Goal: Task Accomplishment & Management: Use online tool/utility

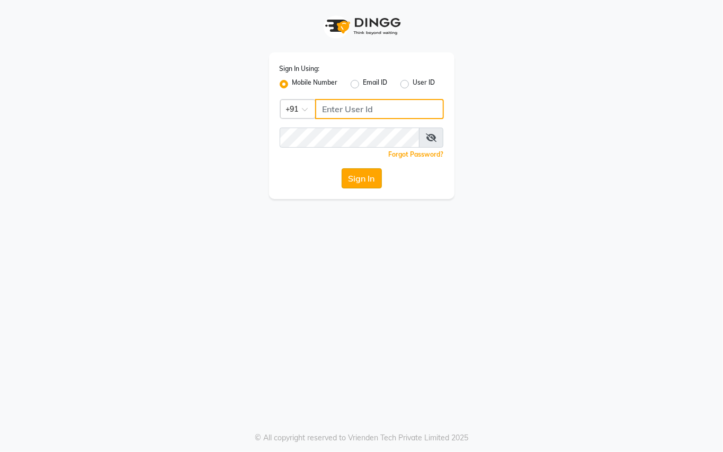
type input "9899449966"
click at [347, 176] on button "Sign In" at bounding box center [362, 178] width 40 height 20
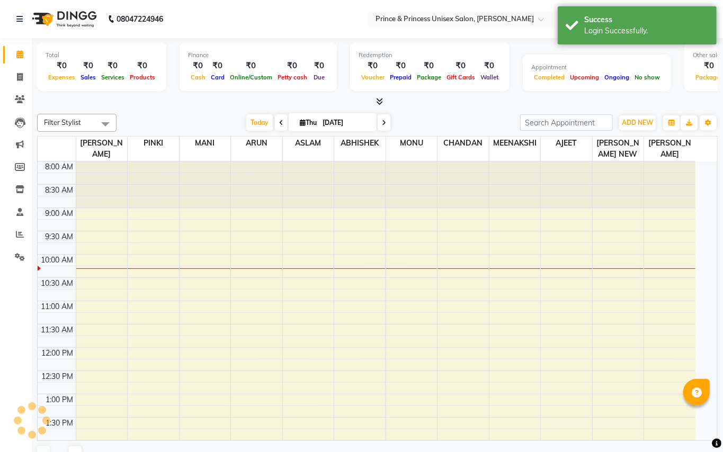
select select "en"
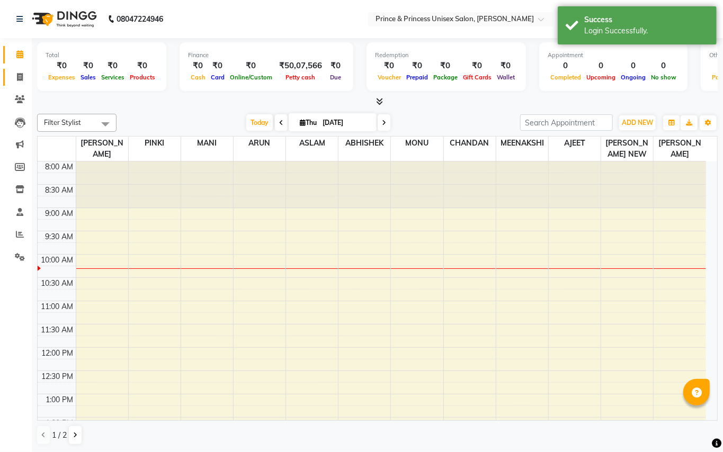
click at [22, 77] on icon at bounding box center [20, 77] width 6 height 8
select select "service"
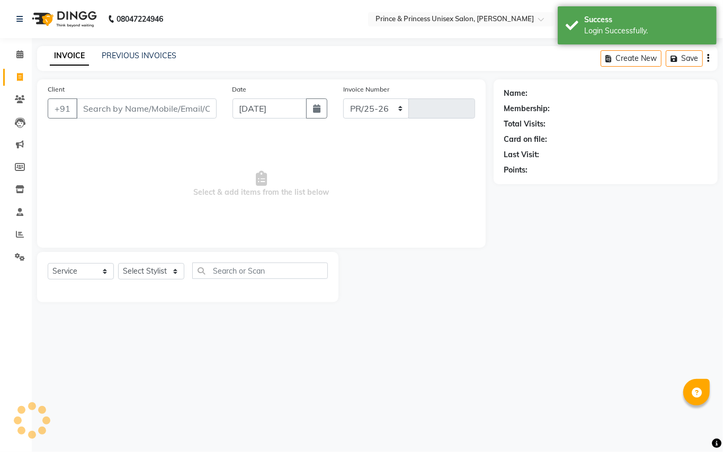
select select "3760"
type input "3664"
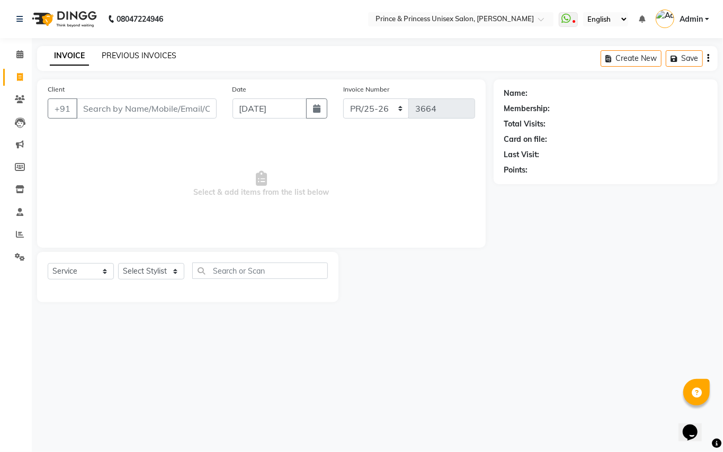
click at [118, 57] on link "PREVIOUS INVOICES" at bounding box center [139, 56] width 75 height 10
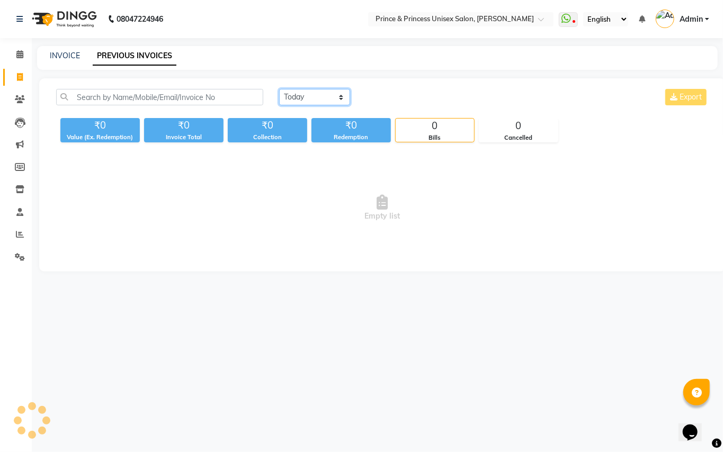
click at [290, 100] on select "[DATE] [DATE] Custom Range" at bounding box center [314, 97] width 71 height 16
select select "[DATE]"
click at [279, 89] on select "[DATE] [DATE] Custom Range" at bounding box center [314, 97] width 71 height 16
click at [24, 76] on span at bounding box center [20, 77] width 19 height 12
select select "service"
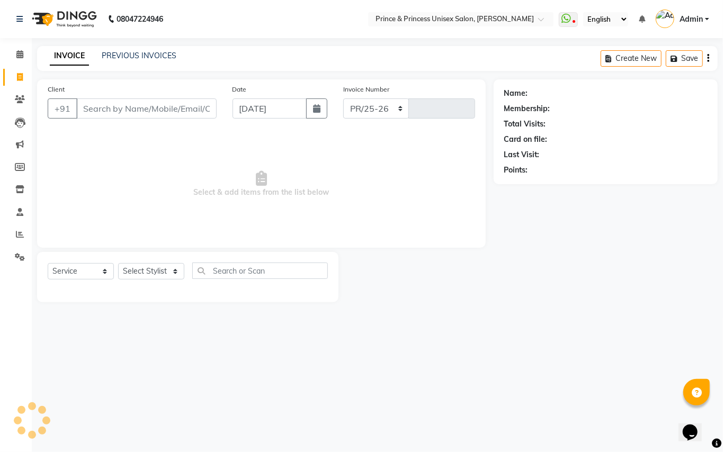
select select "3760"
type input "3664"
click at [132, 52] on link "PREVIOUS INVOICES" at bounding box center [139, 56] width 75 height 10
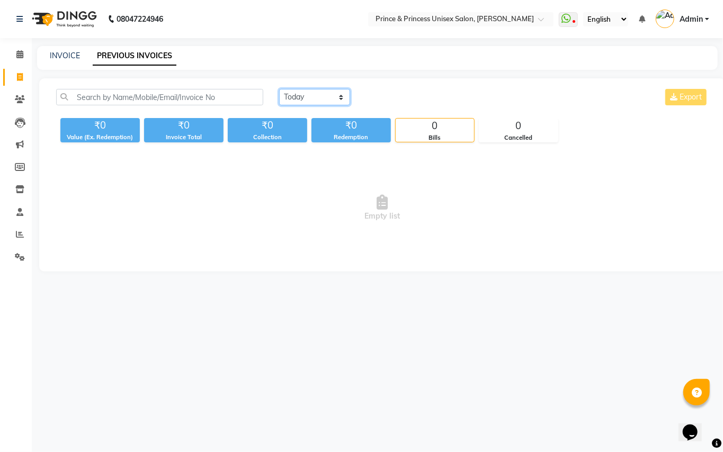
click at [304, 96] on select "[DATE] [DATE] Custom Range" at bounding box center [314, 97] width 71 height 16
select select "[DATE]"
click at [279, 89] on select "[DATE] [DATE] Custom Range" at bounding box center [314, 97] width 71 height 16
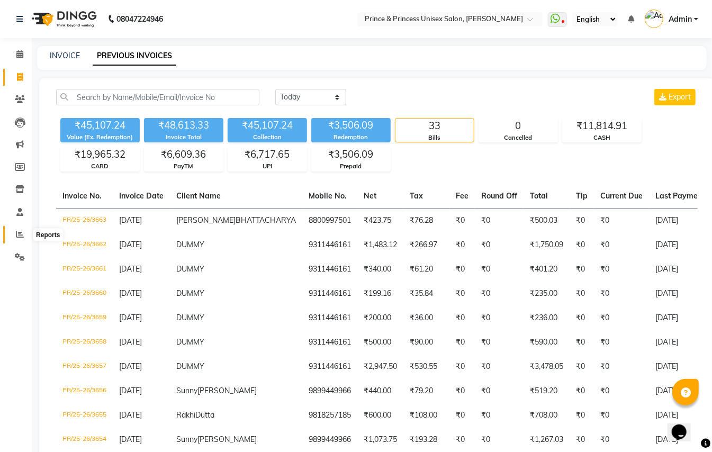
click at [19, 233] on icon at bounding box center [20, 234] width 8 height 8
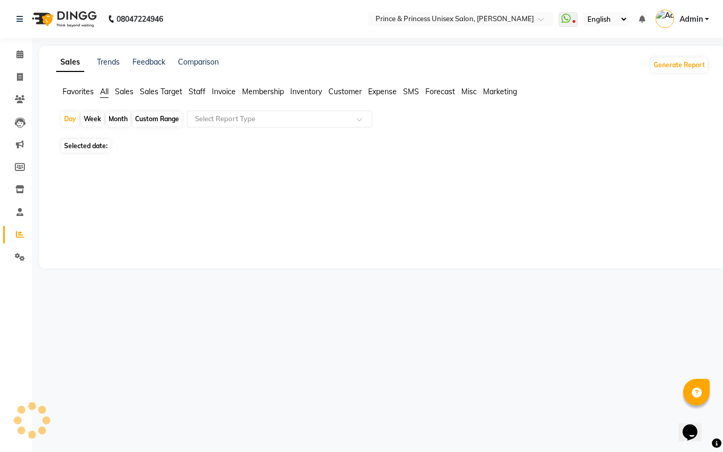
click at [200, 89] on span "Staff" at bounding box center [196, 92] width 17 height 10
click at [109, 119] on div "Month" at bounding box center [118, 119] width 24 height 15
select select "9"
select select "2025"
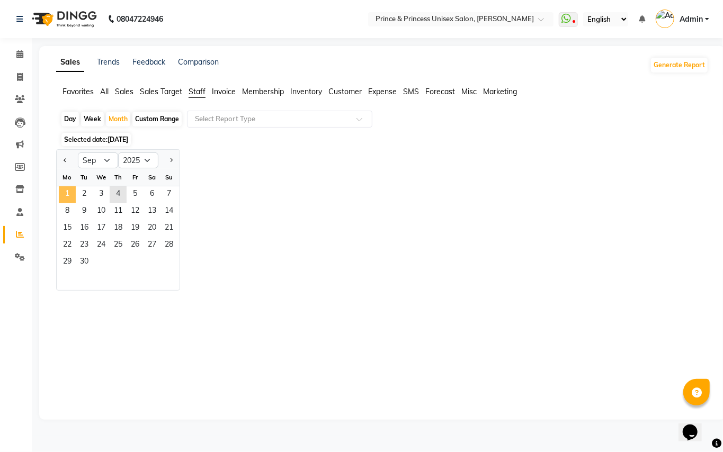
click at [69, 195] on span "1" at bounding box center [67, 194] width 17 height 17
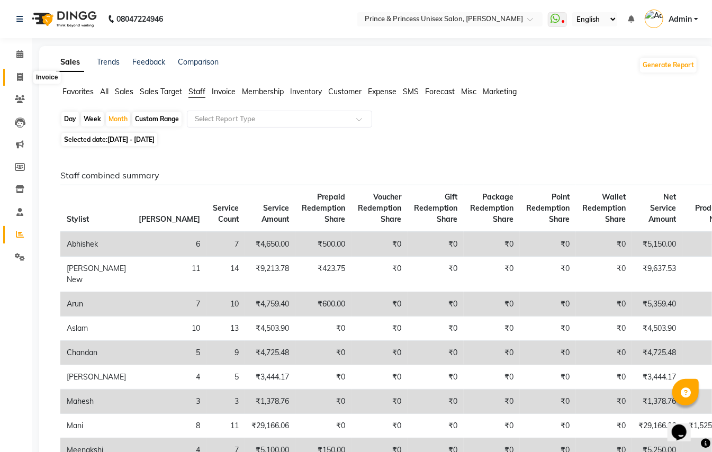
click at [20, 77] on icon at bounding box center [20, 77] width 6 height 8
select select "service"
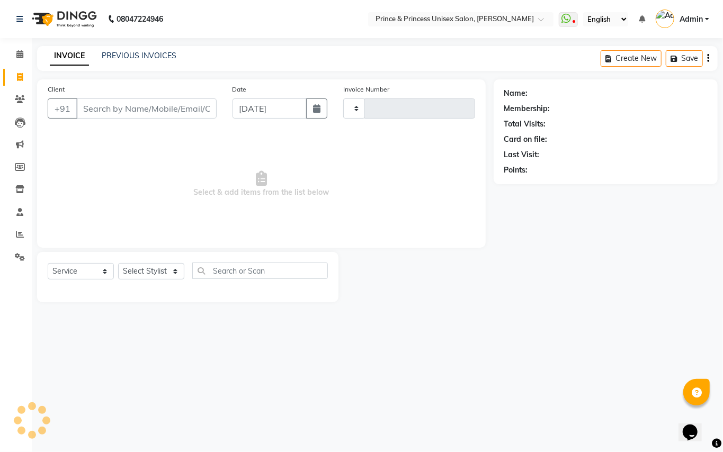
type input "3664"
select select "3760"
click at [151, 278] on select "Select Stylist ABHISHEK [PERSON_NAME] NEW [PERSON_NAME] [PERSON_NAME] [PERSON_N…" at bounding box center [151, 271] width 66 height 16
click at [418, 217] on span "Select & add items from the list below" at bounding box center [261, 184] width 427 height 106
